Goal: Information Seeking & Learning: Check status

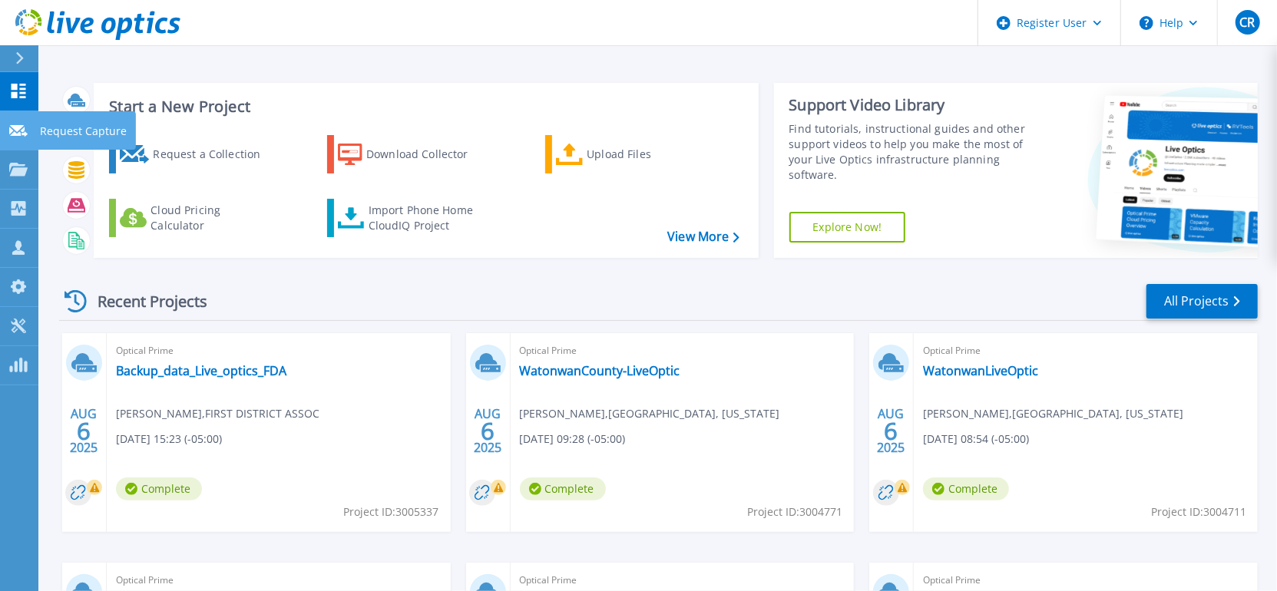
drag, startPoint x: 28, startPoint y: 125, endPoint x: 25, endPoint y: 166, distance: 40.8
click at [28, 125] on link "Request Capture Request Capture" at bounding box center [19, 130] width 38 height 39
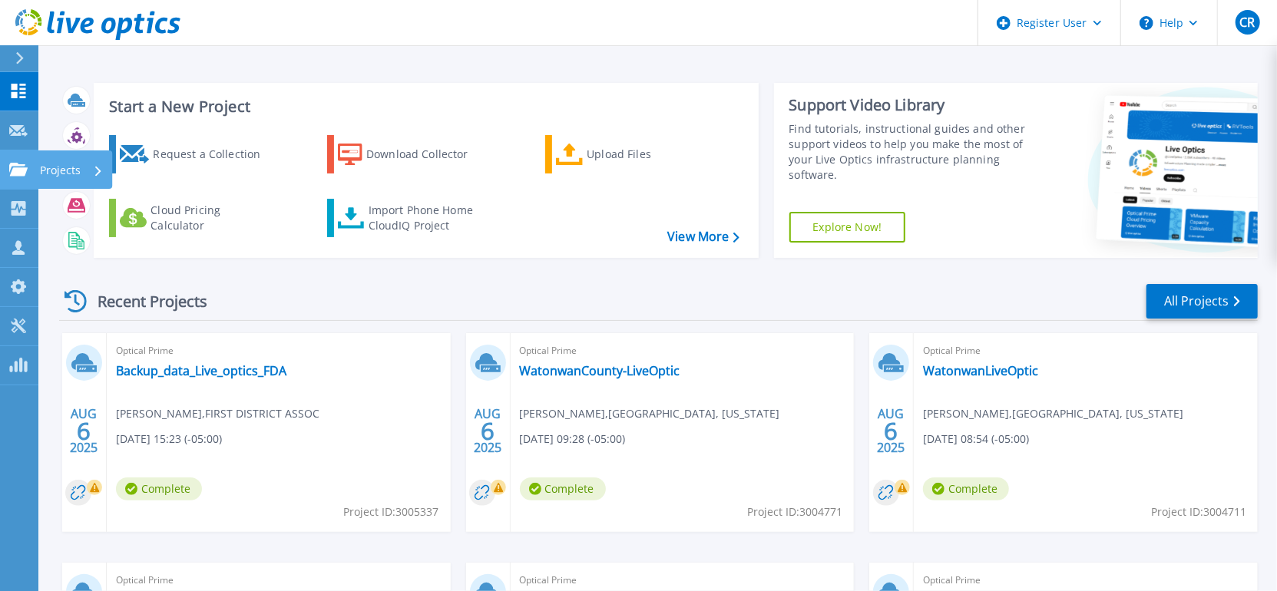
click at [25, 166] on icon at bounding box center [18, 169] width 18 height 13
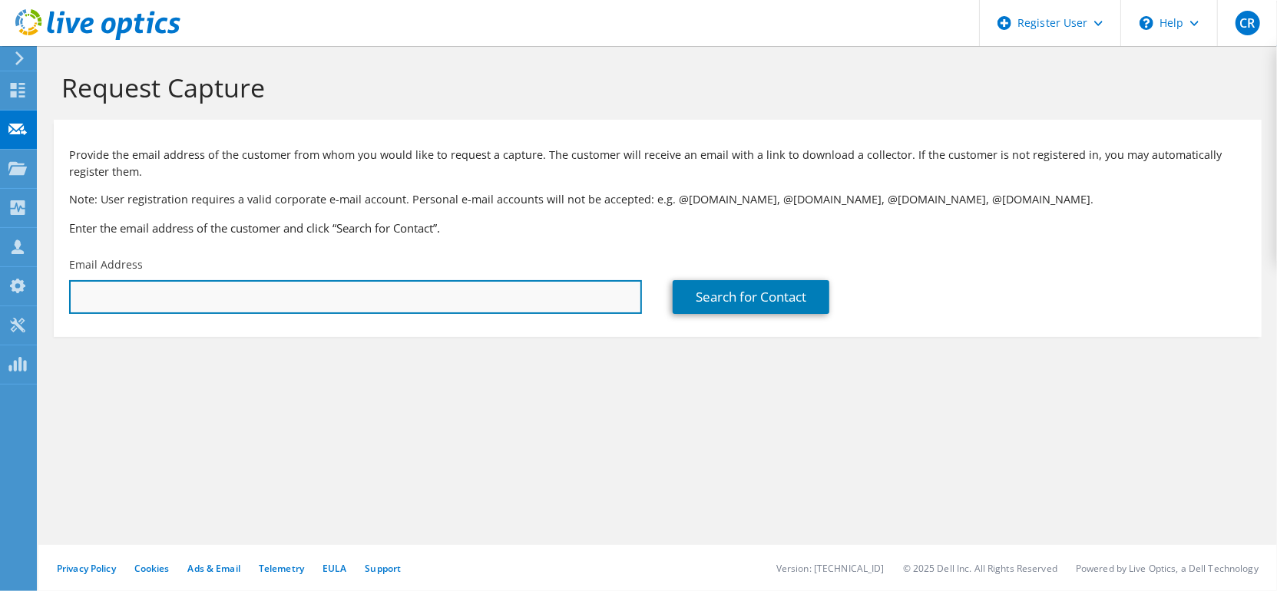
click at [142, 308] on input "text" at bounding box center [355, 297] width 573 height 34
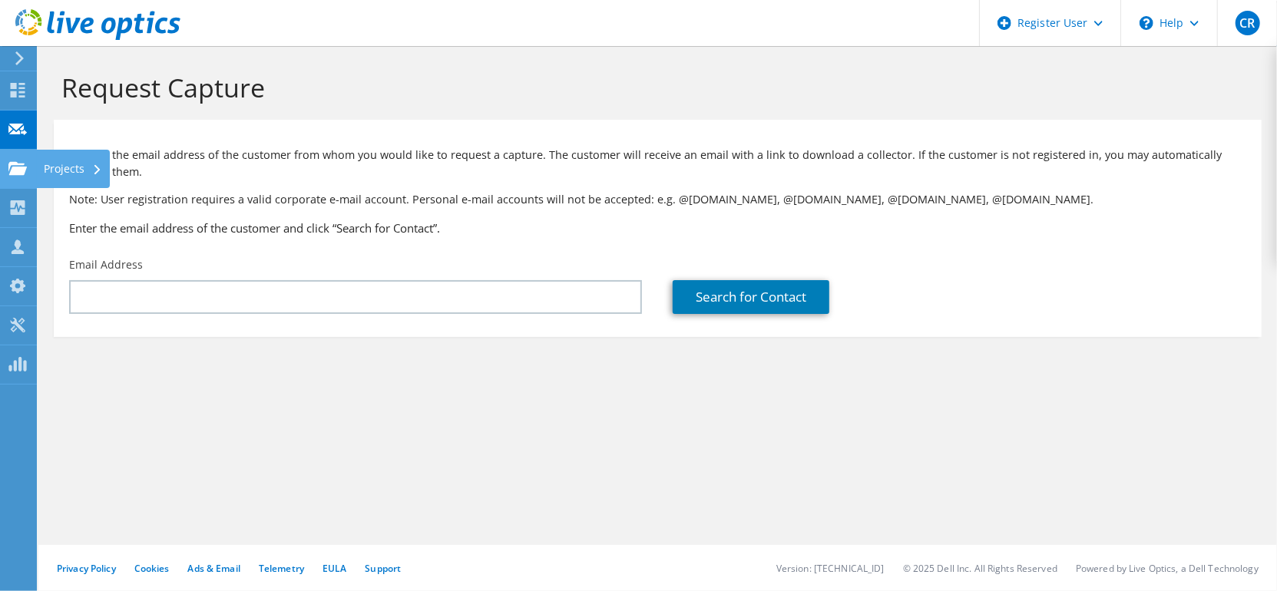
drag, startPoint x: 142, startPoint y: 307, endPoint x: 19, endPoint y: 181, distance: 175.9
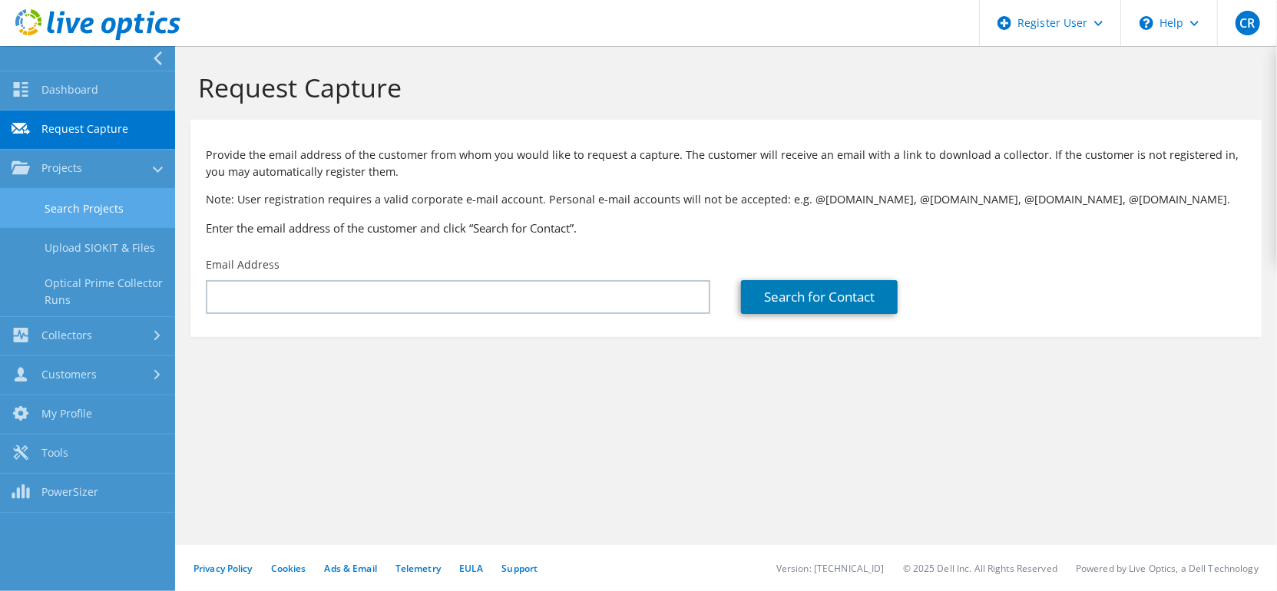
click at [128, 220] on link "Search Projects" at bounding box center [87, 208] width 175 height 39
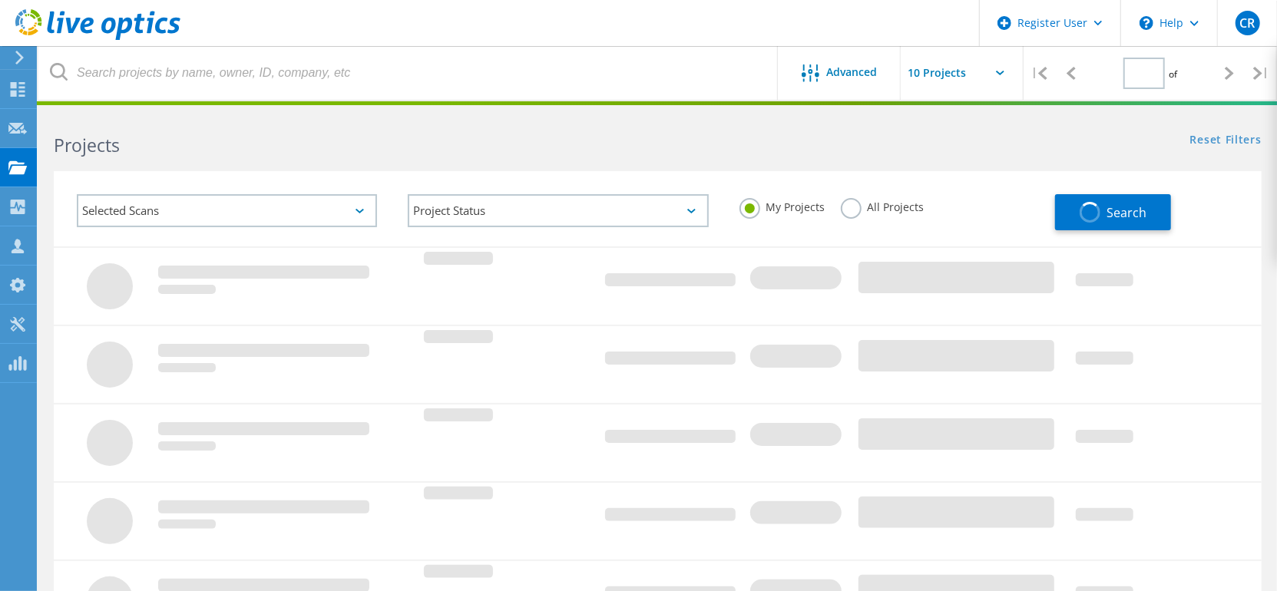
type input "1"
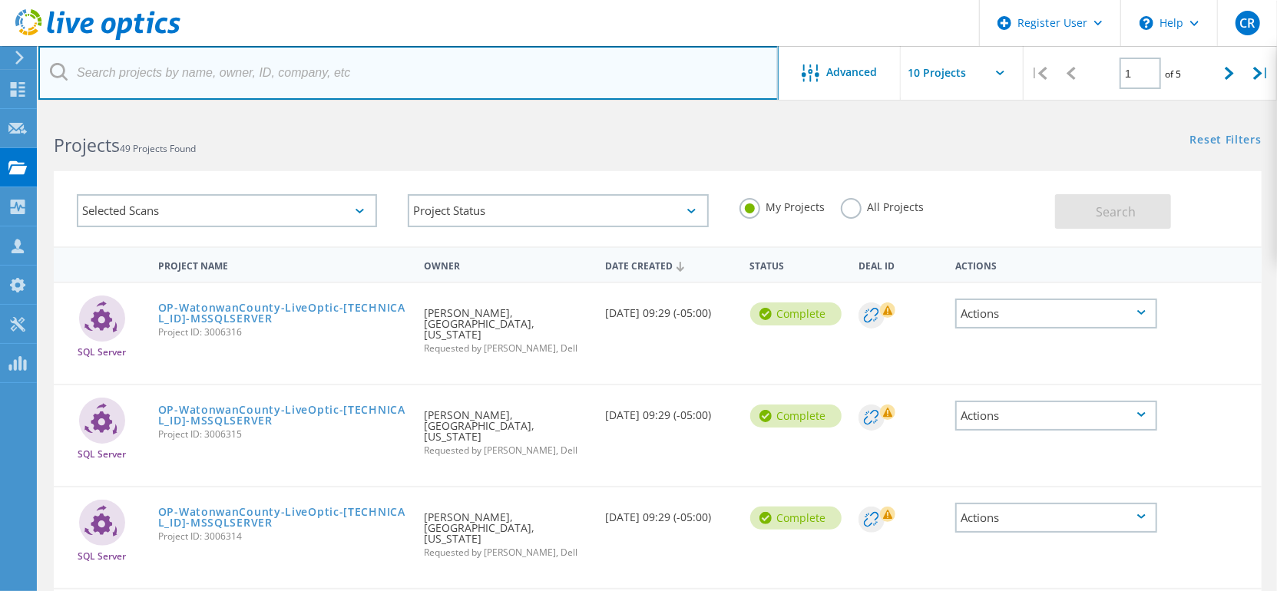
paste input "tgregoire@fastsolutions.com"
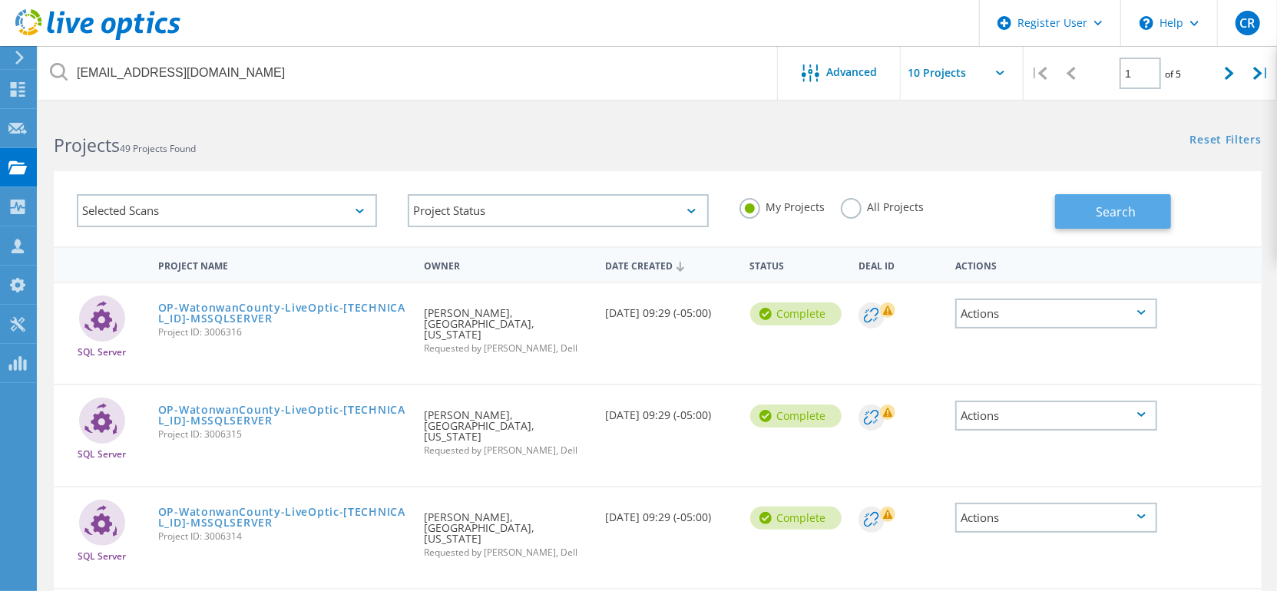
click at [1115, 213] on span "Search" at bounding box center [1117, 211] width 40 height 17
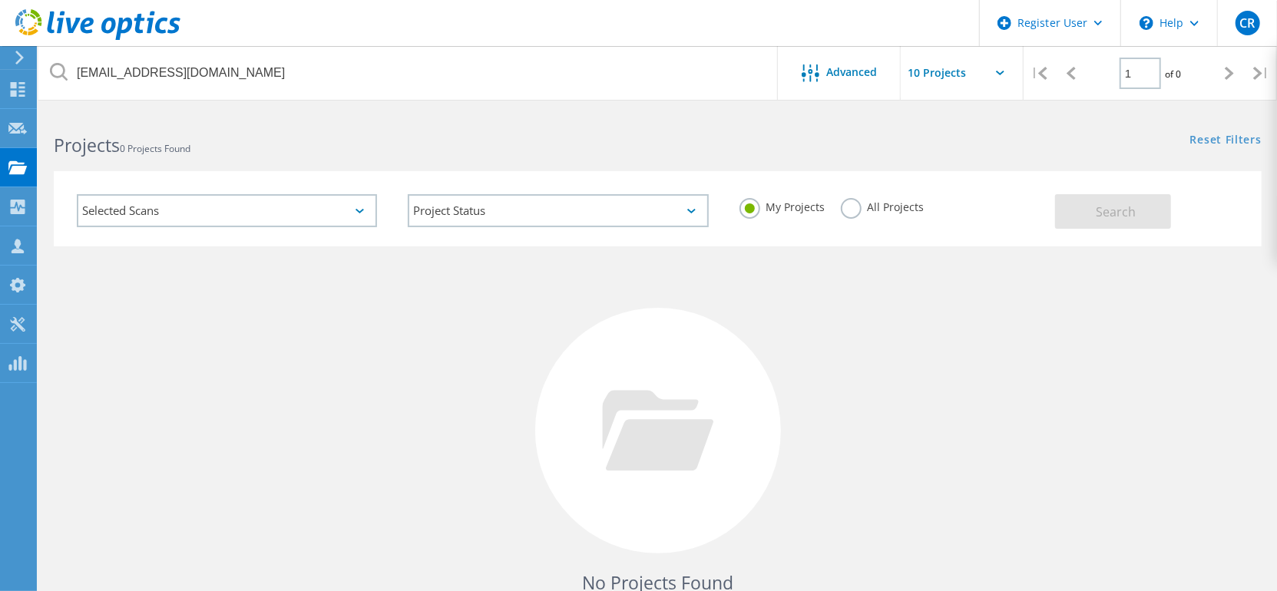
click at [849, 200] on label "All Projects" at bounding box center [883, 205] width 84 height 15
click at [0, 0] on input "All Projects" at bounding box center [0, 0] width 0 height 0
click at [1125, 220] on button "Search" at bounding box center [1113, 211] width 116 height 35
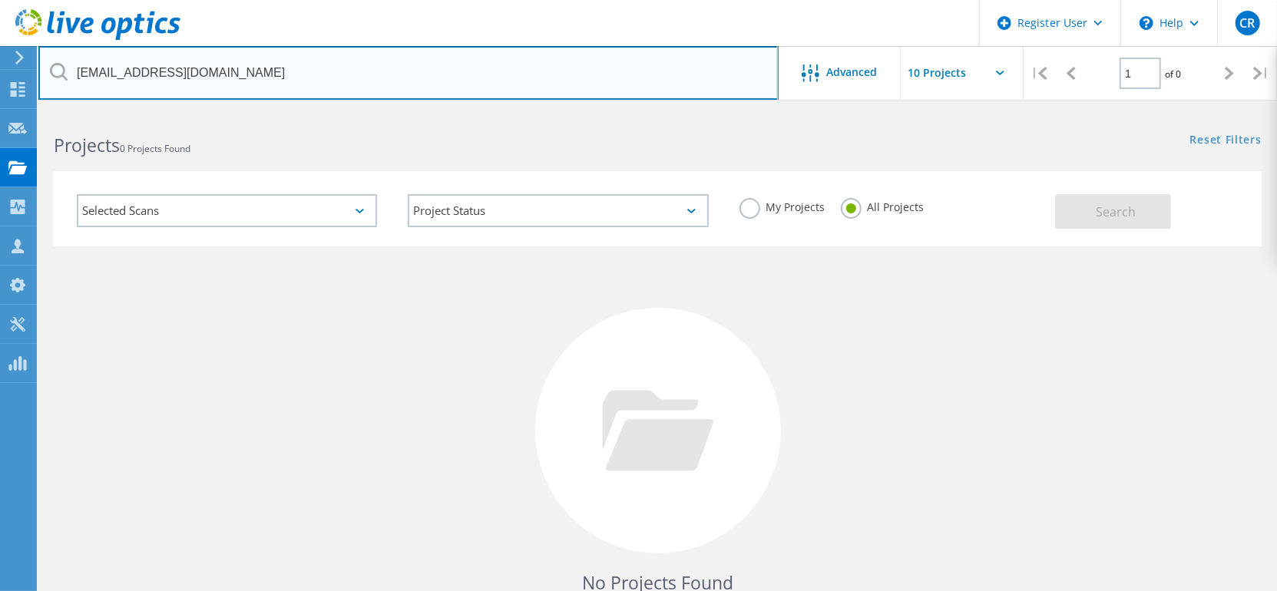
click at [323, 65] on input "tgregoire@fastsolutions.com" at bounding box center [408, 73] width 740 height 54
paste input "sblind"
type input "sblinde@fastsolutions.com"
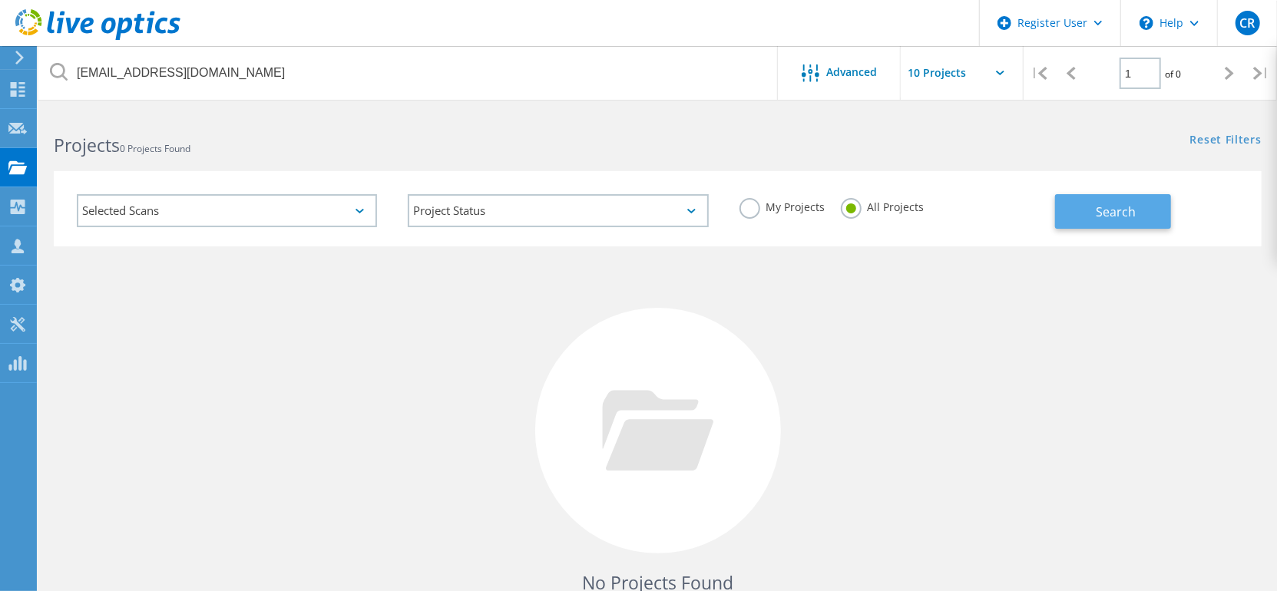
click at [1116, 201] on button "Search" at bounding box center [1113, 211] width 116 height 35
